Goal: Task Accomplishment & Management: Use online tool/utility

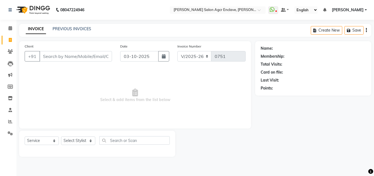
select select "8560"
select select "service"
click at [61, 56] on input "Client" at bounding box center [75, 56] width 73 height 10
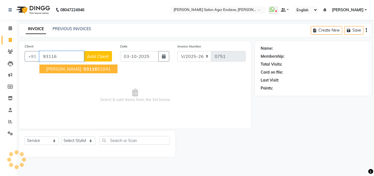
click at [64, 67] on span "[PERSON_NAME]" at bounding box center [63, 68] width 35 height 5
type input "9311651041"
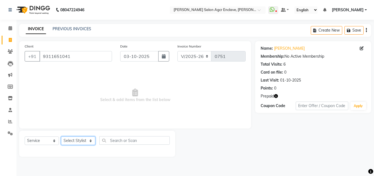
click at [80, 138] on select "Select Stylist Abhishek [PERSON_NAME] [PERSON_NAME] [PERSON_NAME] Lucky [PERSON…" at bounding box center [78, 140] width 34 height 8
select select "87671"
click at [61, 136] on select "Select Stylist Abhishek [PERSON_NAME] [PERSON_NAME] [PERSON_NAME] Lucky [PERSON…" at bounding box center [78, 140] width 34 height 8
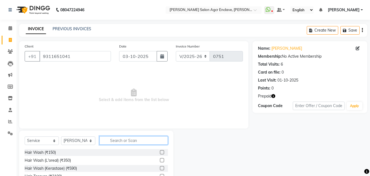
click at [123, 139] on input "text" at bounding box center [133, 140] width 68 height 8
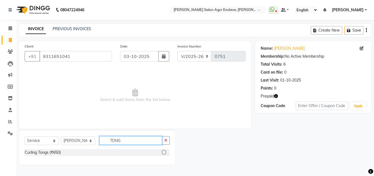
type input "TONG"
click at [164, 150] on div at bounding box center [166, 152] width 8 height 7
click at [164, 151] on label at bounding box center [164, 152] width 4 height 4
click at [164, 151] on input "checkbox" at bounding box center [164, 152] width 4 height 4
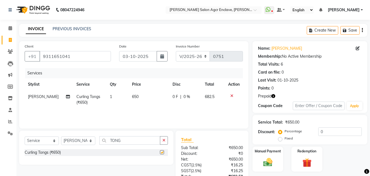
checkbox input "false"
click at [132, 95] on span "650" at bounding box center [135, 96] width 7 height 5
click at [132, 95] on td "650" at bounding box center [149, 99] width 41 height 18
select select "87671"
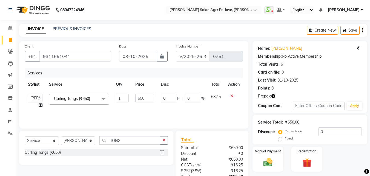
click at [132, 95] on td "650" at bounding box center [144, 100] width 25 height 21
click at [141, 96] on input "650" at bounding box center [144, 98] width 19 height 8
type input "750"
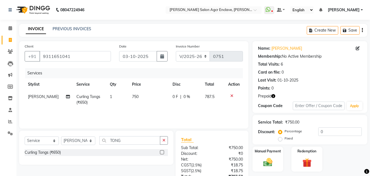
click at [363, 30] on icon "button" at bounding box center [362, 30] width 1 height 0
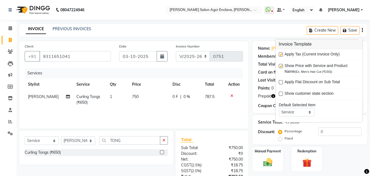
click at [281, 56] on label at bounding box center [281, 54] width 4 height 4
click at [281, 56] on input "checkbox" at bounding box center [281, 55] width 4 height 4
checkbox input "false"
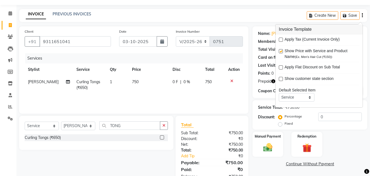
scroll to position [32, 0]
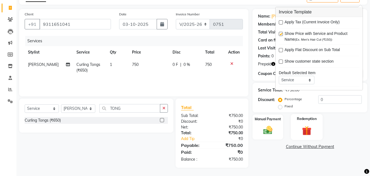
click at [307, 136] on img at bounding box center [306, 130] width 15 height 12
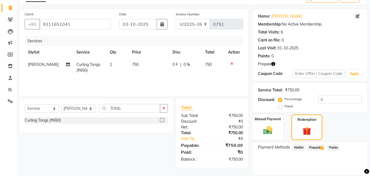
click at [317, 147] on span "Prepaid 1" at bounding box center [316, 147] width 18 height 6
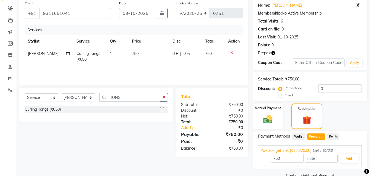
scroll to position [55, 0]
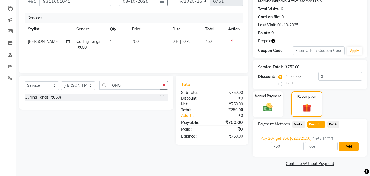
click at [349, 146] on button "Add" at bounding box center [349, 146] width 20 height 9
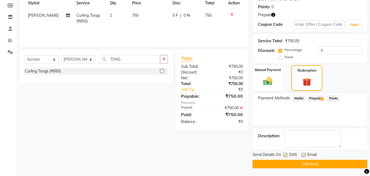
scroll to position [82, 0]
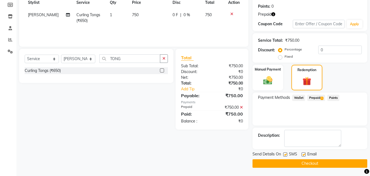
click at [306, 165] on button "Checkout" at bounding box center [310, 163] width 115 height 8
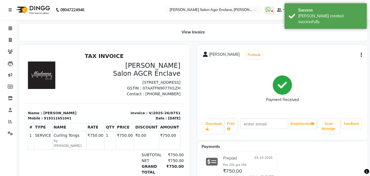
select select "service"
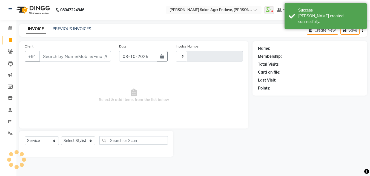
type input "0752"
select select "8560"
